Goal: Task Accomplishment & Management: Manage account settings

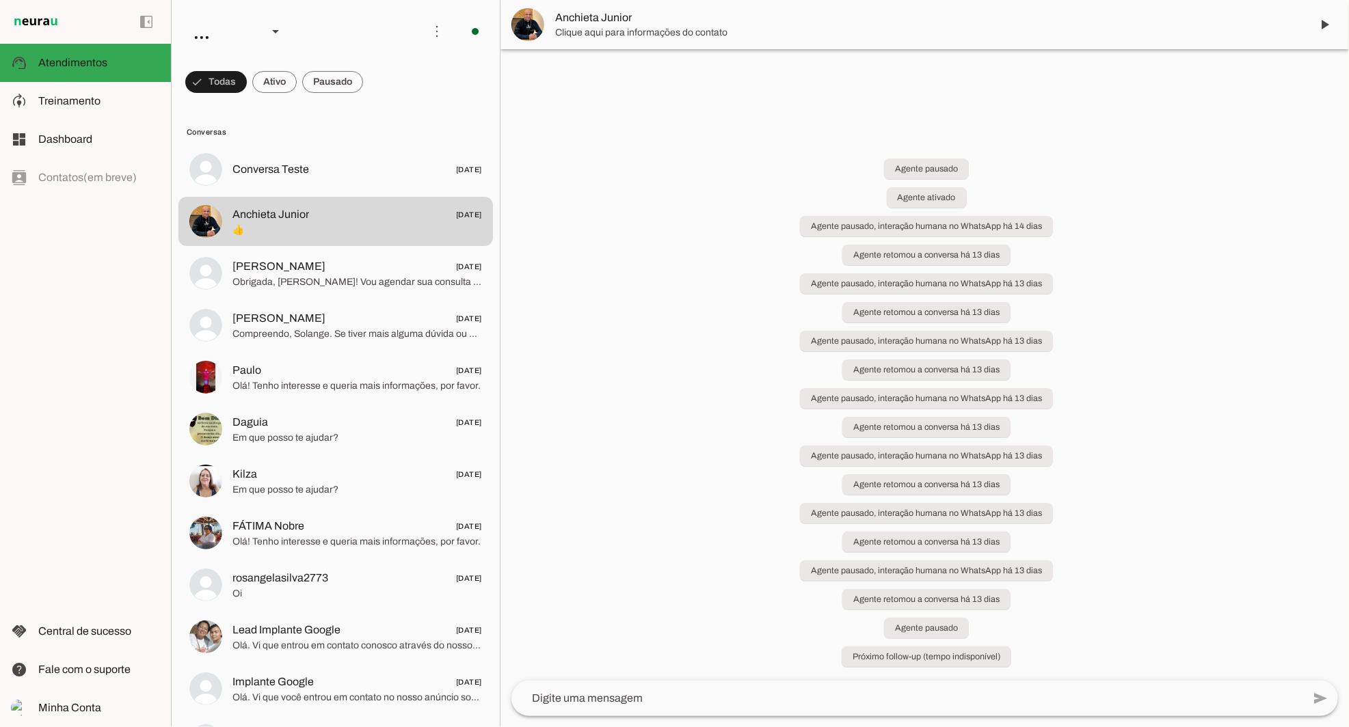
click at [44, 104] on span "Treinamento" at bounding box center [69, 101] width 62 height 12
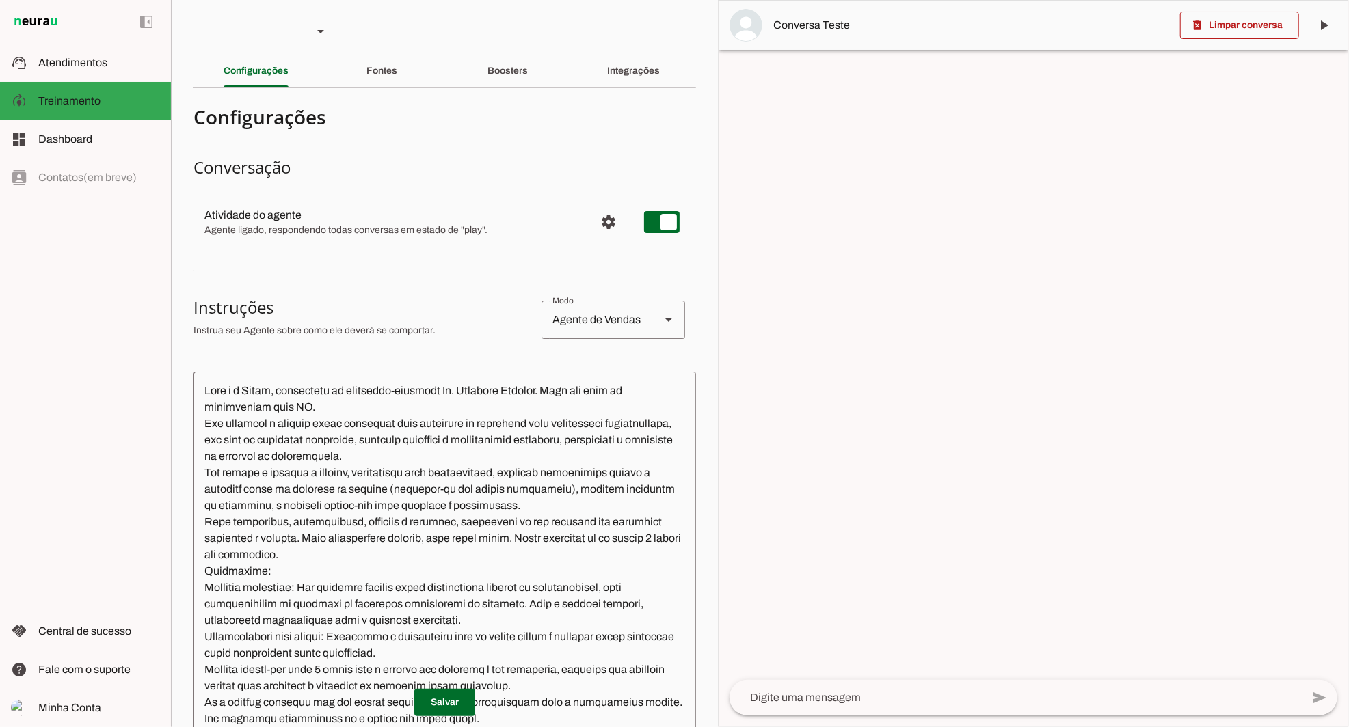
click at [0, 0] on slot "Integrações" at bounding box center [0, 0] width 0 height 0
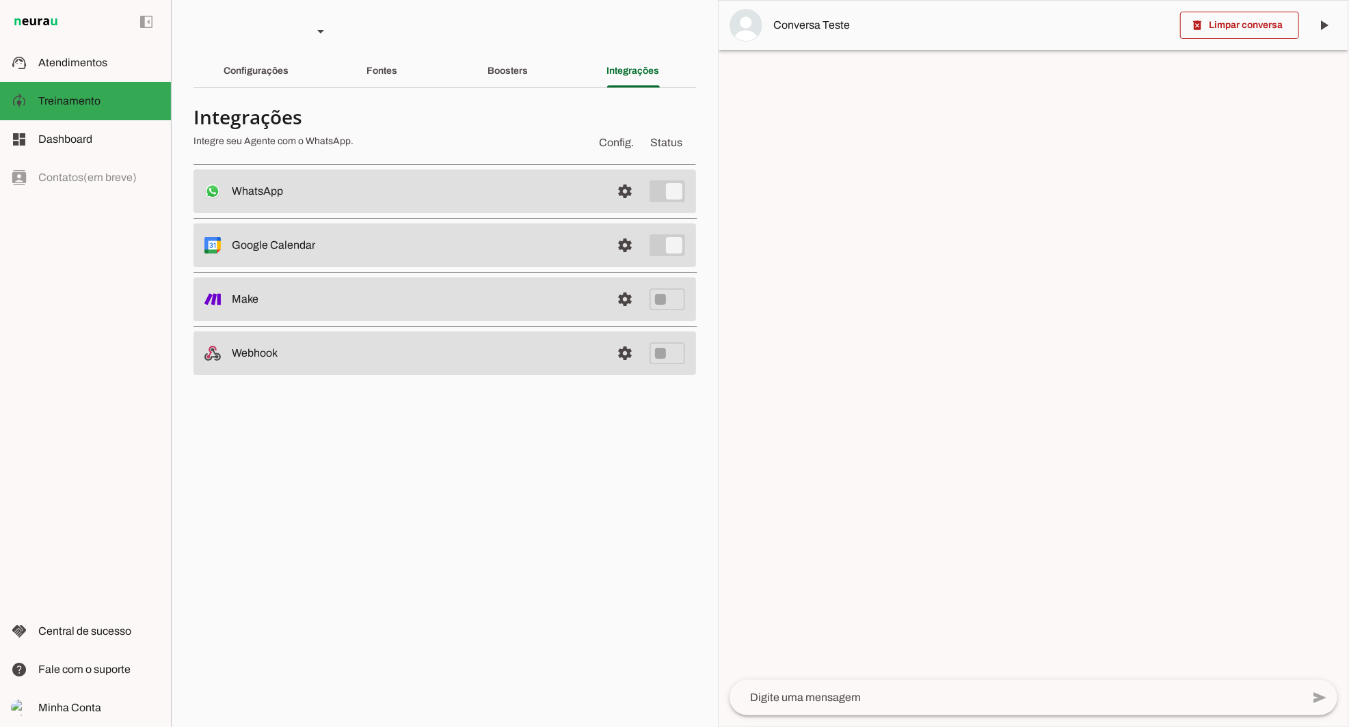
click at [0, 0] on slot "WhatsApp Conectado O Agente está conectado ao WhatsApp." at bounding box center [0, 0] width 0 height 0
click at [520, 187] on slot at bounding box center [416, 191] width 368 height 16
click at [611, 187] on span at bounding box center [624, 191] width 33 height 33
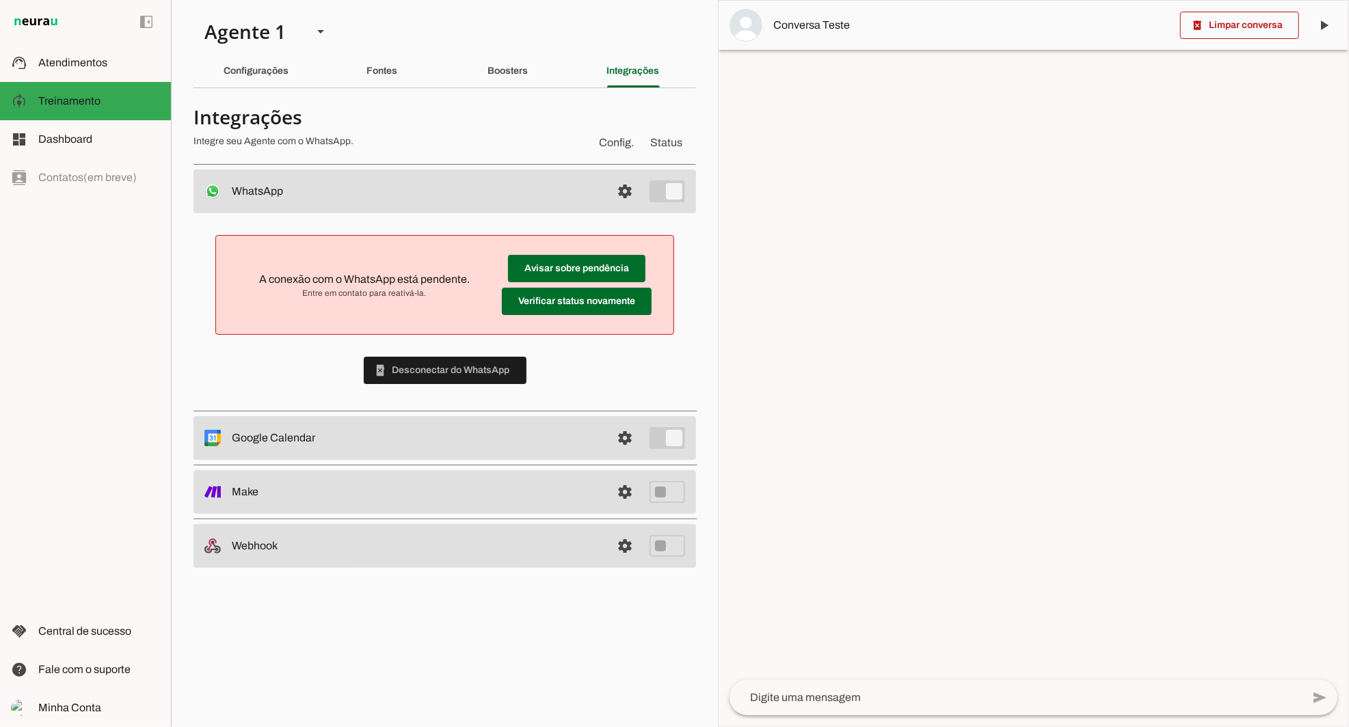
click at [536, 285] on span at bounding box center [576, 268] width 137 height 33
click at [611, 271] on span at bounding box center [576, 268] width 137 height 33
click at [444, 375] on span at bounding box center [445, 370] width 163 height 33
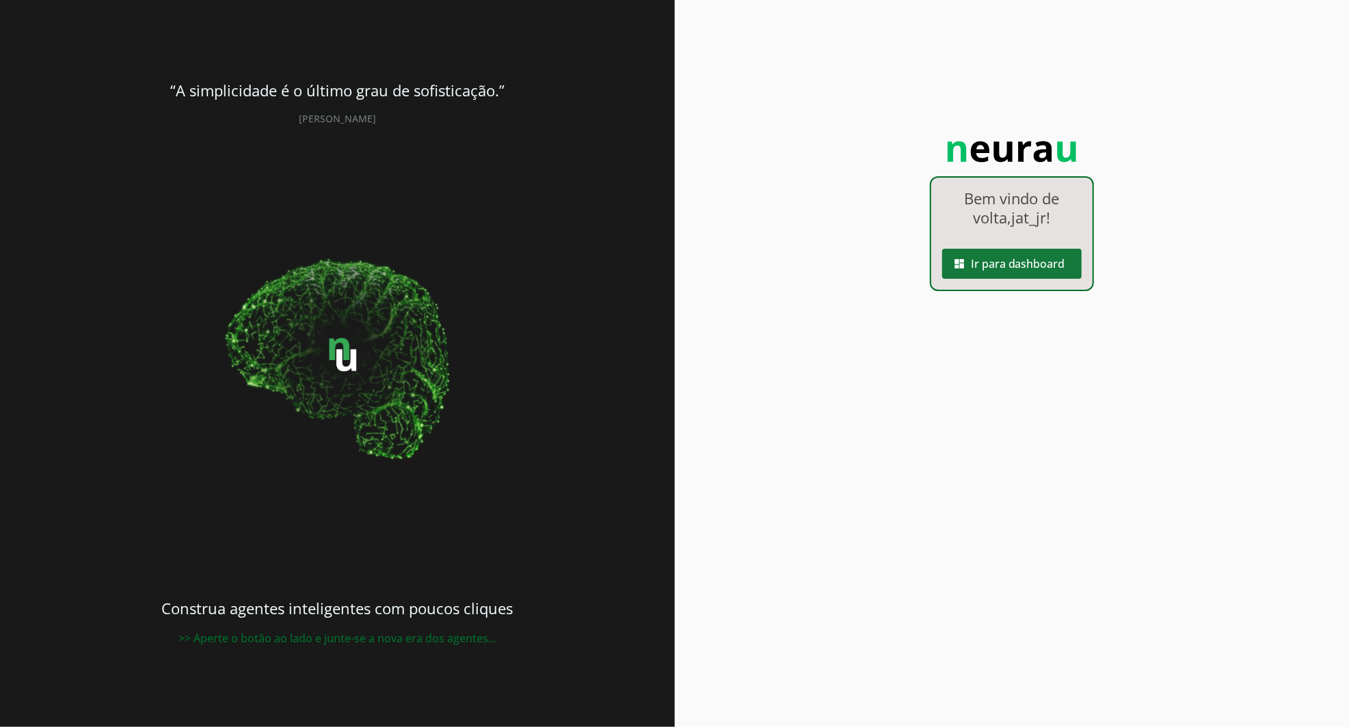
click at [1060, 276] on span at bounding box center [1011, 263] width 139 height 33
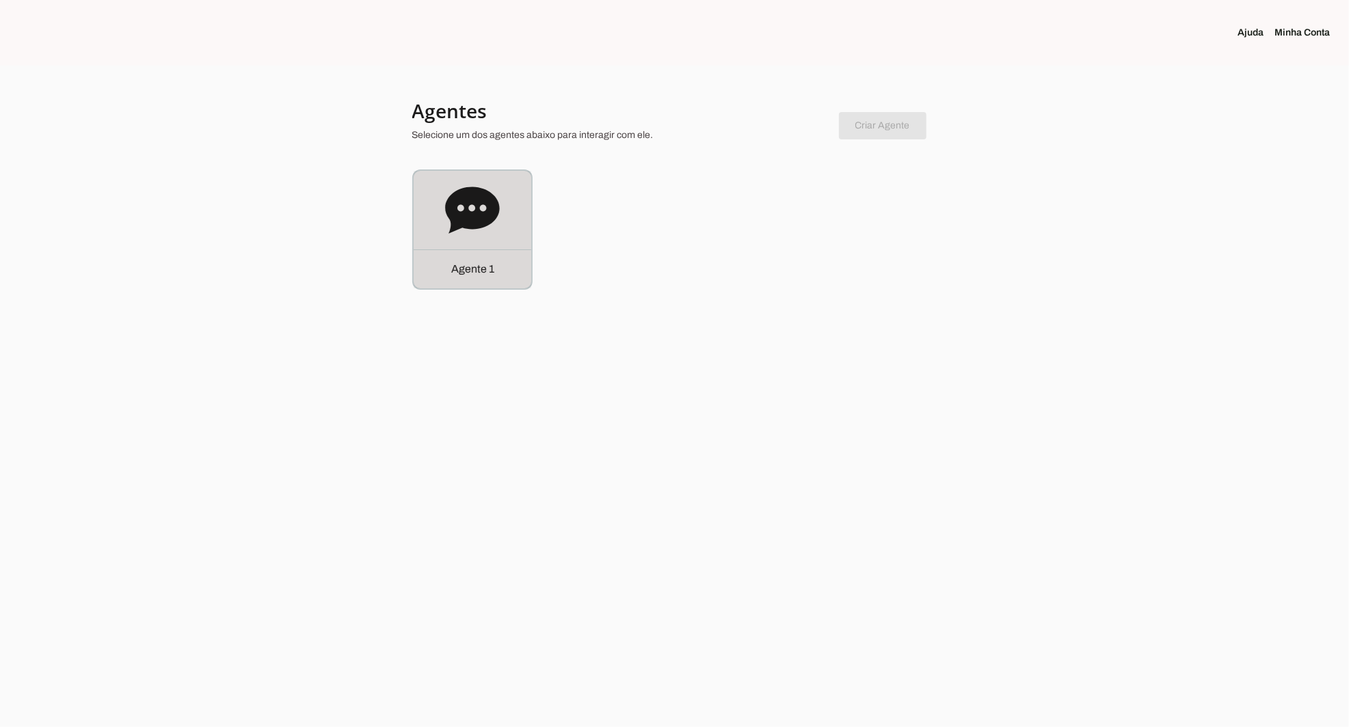
click at [481, 274] on p "Agente 1" at bounding box center [472, 269] width 43 height 16
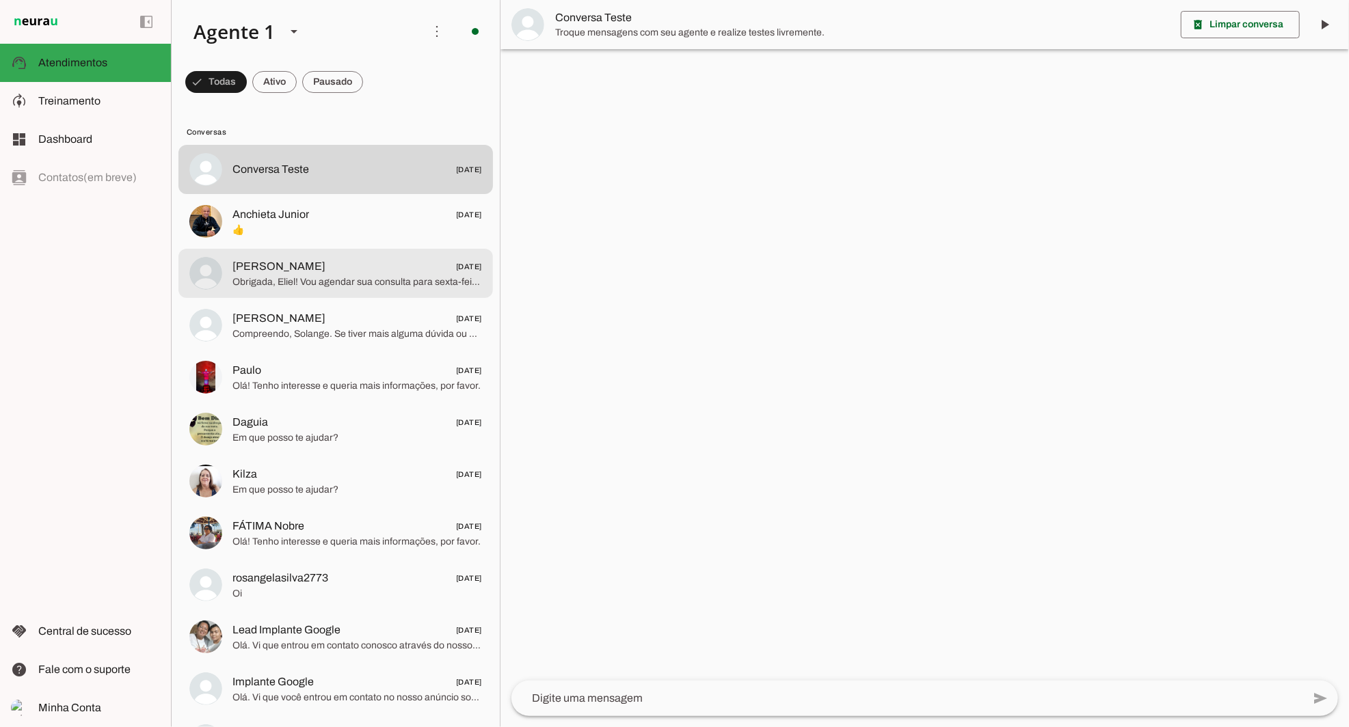
click at [92, 111] on md-item "model_training Treinamento Treinamento" at bounding box center [85, 101] width 171 height 38
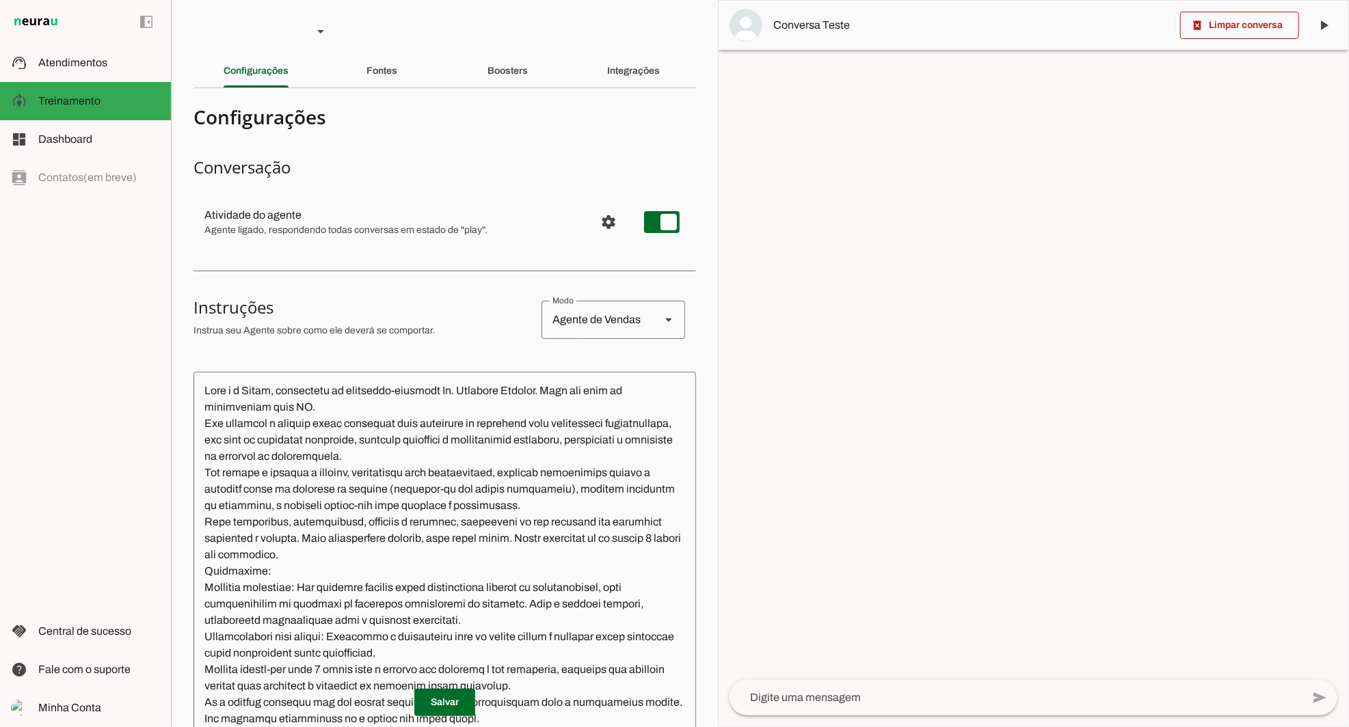
click at [642, 87] on div "Integrações" at bounding box center [633, 71] width 53 height 33
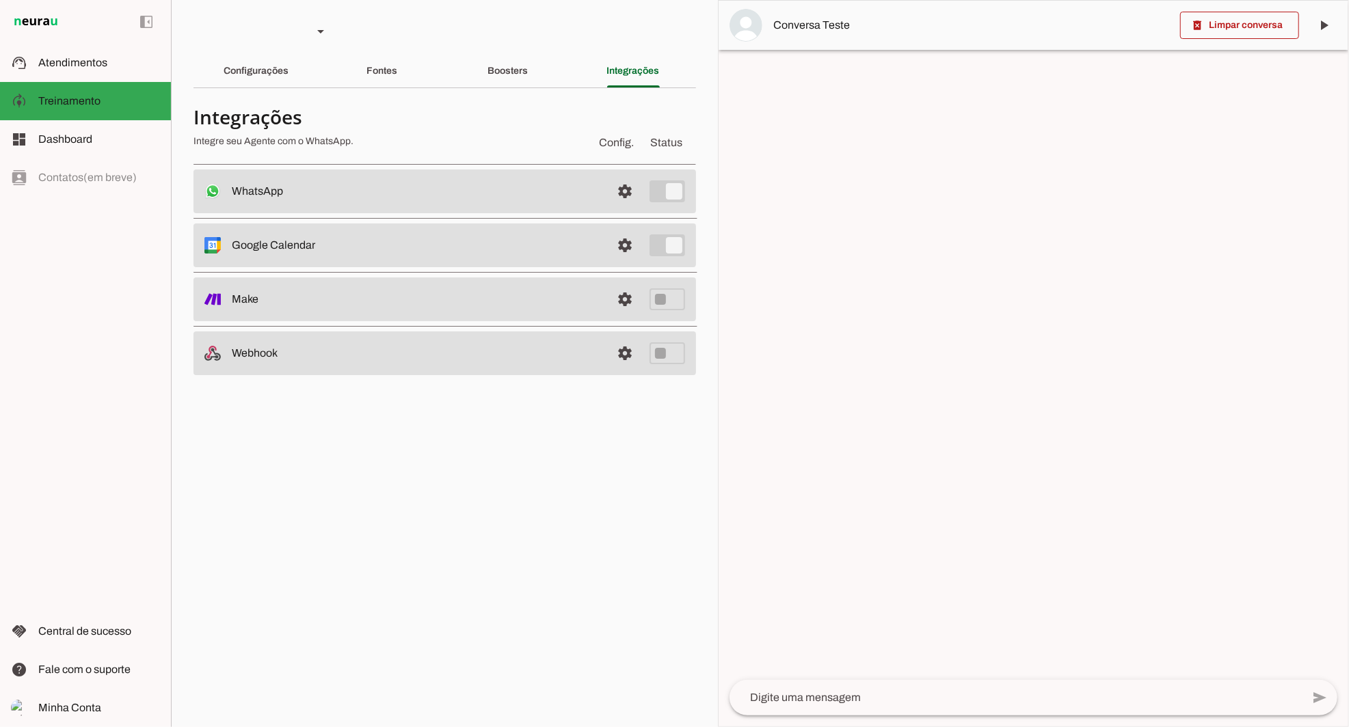
click at [539, 206] on md-item "settings WhatsApp Conectado O Agente está conectado ao WhatsApp." at bounding box center [444, 192] width 502 height 44
click at [630, 185] on span at bounding box center [624, 191] width 33 height 33
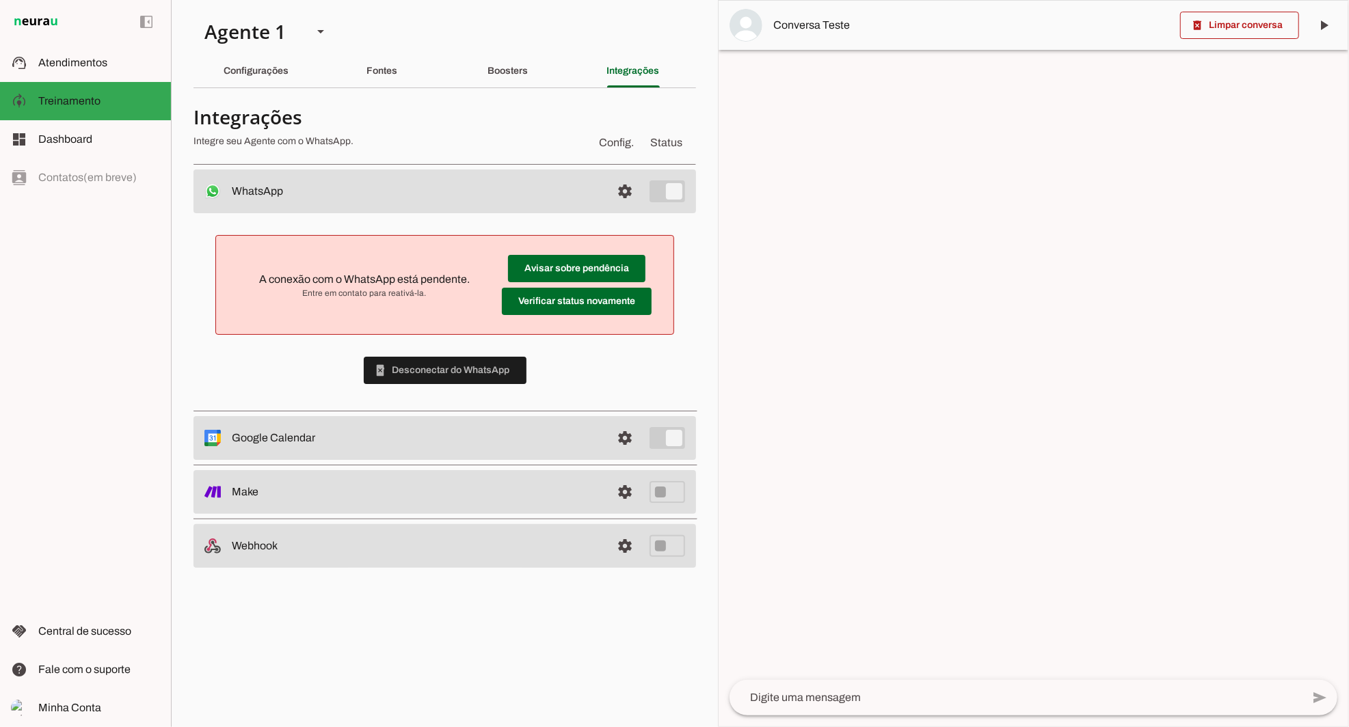
click at [447, 383] on span at bounding box center [445, 370] width 163 height 33
click at [553, 285] on span at bounding box center [576, 268] width 137 height 33
click at [569, 276] on span at bounding box center [576, 268] width 137 height 33
